Goal: Task Accomplishment & Management: Complete application form

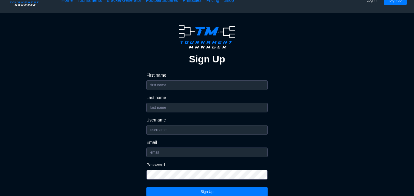
scroll to position [13, 0]
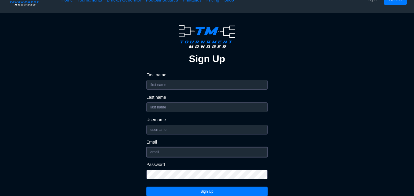
type input "[EMAIL_ADDRESS][DOMAIN_NAME]"
click at [203, 84] on input "First name" at bounding box center [206, 85] width 121 height 10
click at [174, 152] on input "[EMAIL_ADDRESS][DOMAIN_NAME]" at bounding box center [206, 152] width 121 height 10
click at [163, 130] on input "Username" at bounding box center [206, 130] width 121 height 10
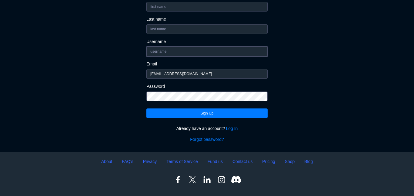
scroll to position [94, 0]
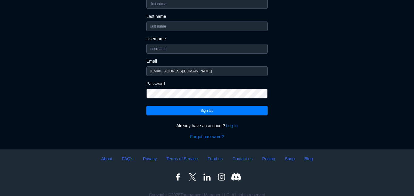
click at [232, 126] on link "Log In" at bounding box center [232, 126] width 12 height 6
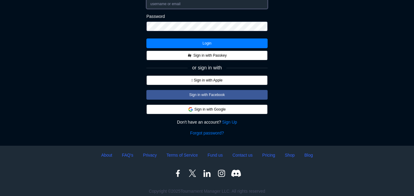
type input "[EMAIL_ADDRESS][DOMAIN_NAME]"
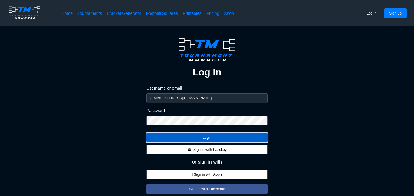
click at [209, 141] on button "Login" at bounding box center [206, 138] width 121 height 10
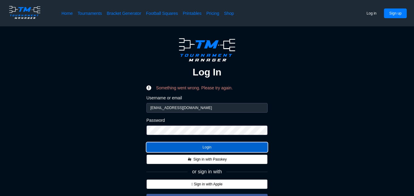
click at [209, 145] on button "Login" at bounding box center [206, 147] width 121 height 10
click at [209, 149] on button "Login" at bounding box center [206, 147] width 121 height 10
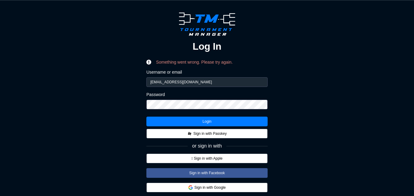
scroll to position [28, 0]
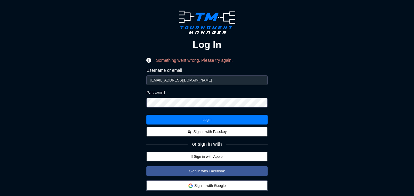
click at [214, 187] on button "Sign in with Google" at bounding box center [206, 186] width 121 height 10
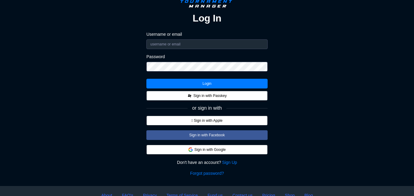
scroll to position [28, 0]
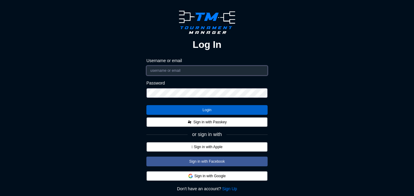
type input "[EMAIL_ADDRESS][DOMAIN_NAME]"
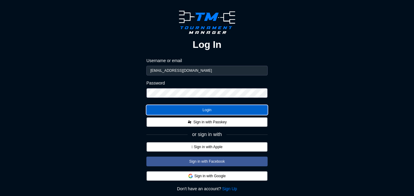
click at [205, 108] on button "Login" at bounding box center [206, 110] width 121 height 10
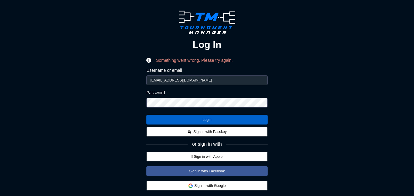
scroll to position [0, 0]
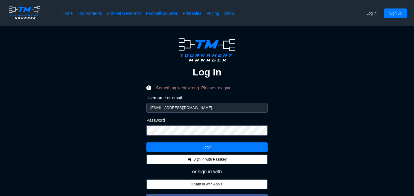
click at [127, 133] on div "Log In Something went wrong. Please try again. Username or email 127645@swcsd.u…" at bounding box center [206, 138] width 365 height 204
drag, startPoint x: 188, startPoint y: 106, endPoint x: 181, endPoint y: 106, distance: 6.7
click at [181, 106] on input "[EMAIL_ADDRESS][DOMAIN_NAME]" at bounding box center [206, 108] width 121 height 10
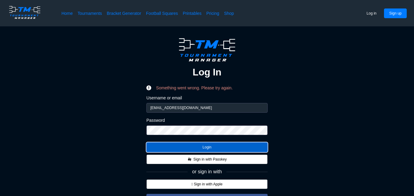
click at [173, 149] on button "Login" at bounding box center [206, 147] width 121 height 10
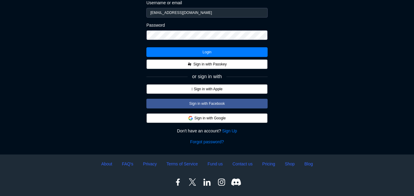
scroll to position [107, 0]
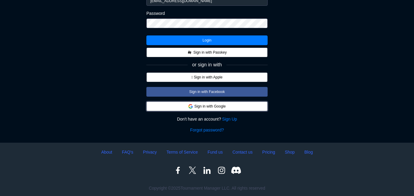
click at [212, 106] on button "Sign in with Google" at bounding box center [206, 106] width 121 height 10
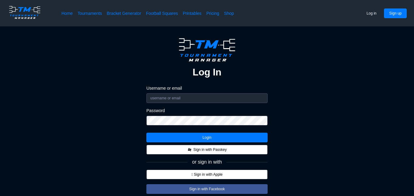
scroll to position [98, 0]
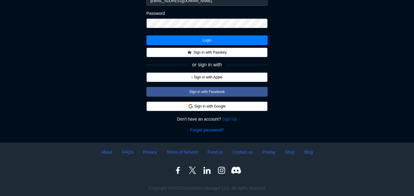
click at [234, 118] on link "Sign Up" at bounding box center [229, 119] width 15 height 6
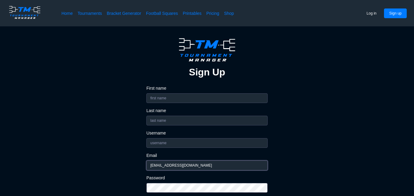
click at [190, 168] on input "[EMAIL_ADDRESS][DOMAIN_NAME]" at bounding box center [206, 166] width 121 height 10
type input "1"
type input "jd358601@gmail.com"
click at [198, 140] on input "Username" at bounding box center [206, 143] width 121 height 10
click at [172, 99] on input "First name" at bounding box center [206, 98] width 121 height 10
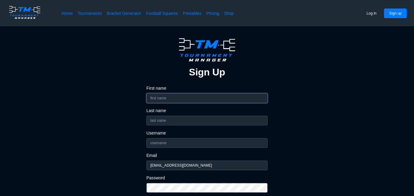
type input "Y"
type input "Thomas"
click at [158, 122] on input "Last name" at bounding box center [206, 121] width 121 height 10
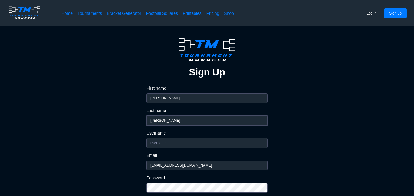
type input "Dunn"
click at [153, 143] on input "Username" at bounding box center [206, 143] width 121 height 10
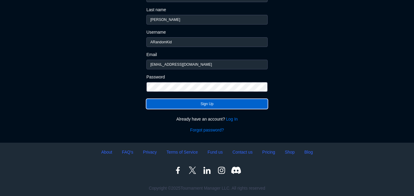
click at [206, 102] on button "Sign Up" at bounding box center [206, 104] width 121 height 10
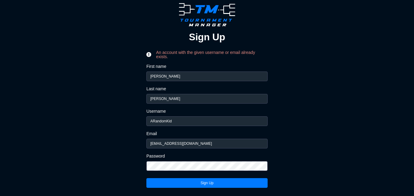
scroll to position [36, 0]
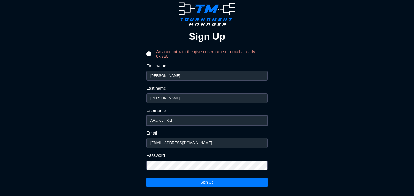
click at [188, 119] on input "ARandomKid" at bounding box center [206, 121] width 121 height 10
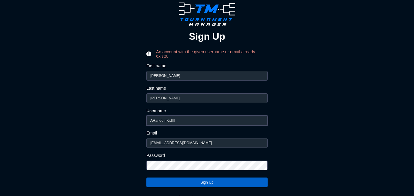
type input "ARandomKidIII"
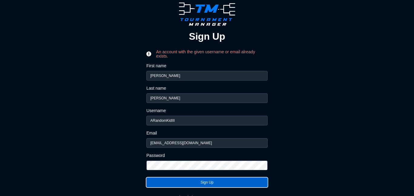
click at [208, 181] on button "Sign Up" at bounding box center [206, 183] width 121 height 10
